Goal: Find specific page/section: Find specific page/section

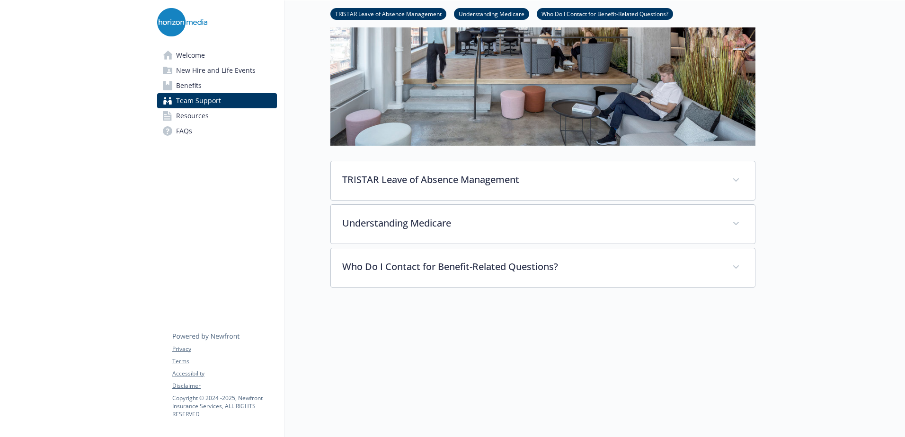
scroll to position [189, 0]
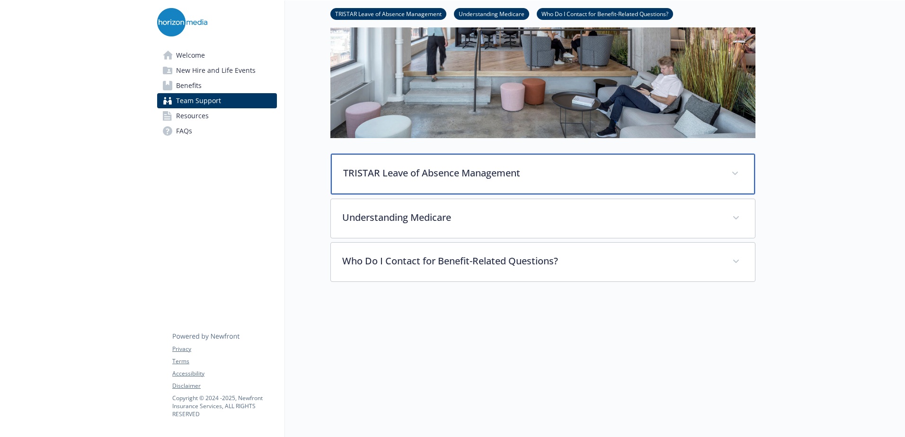
click at [640, 175] on p "TRISTAR Leave of Absence Management" at bounding box center [531, 173] width 377 height 14
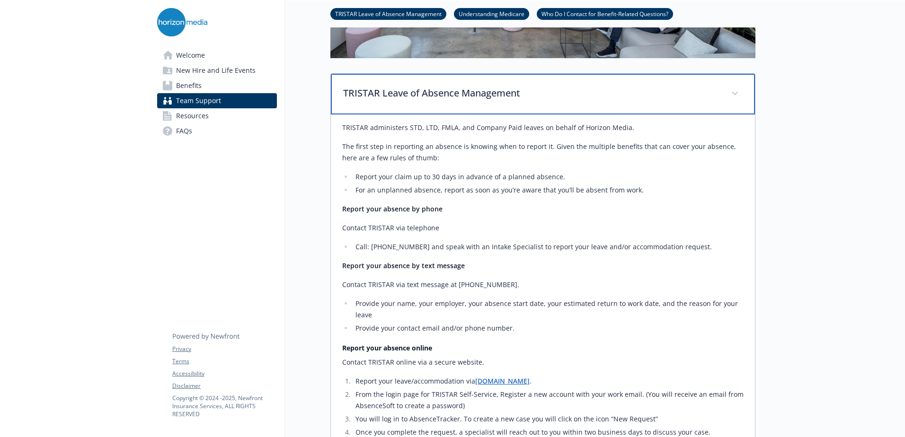
scroll to position [331, 0]
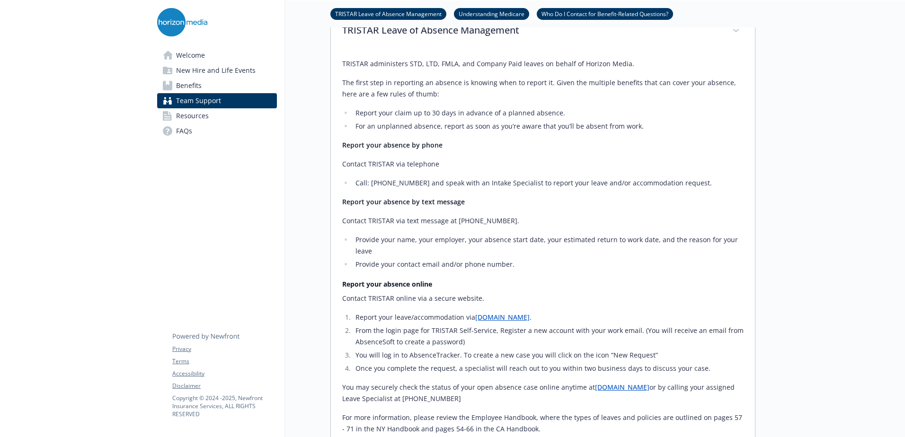
click at [530, 318] on link "[DOMAIN_NAME]" at bounding box center [502, 317] width 54 height 9
